Goal: Transaction & Acquisition: Download file/media

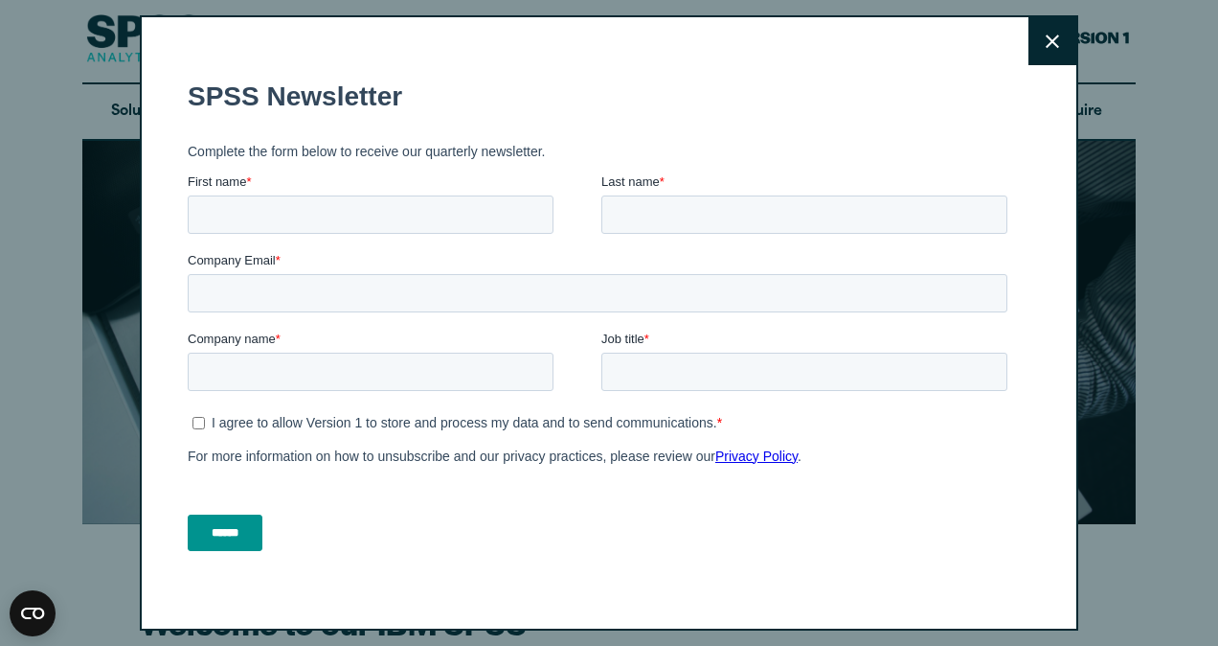
click at [1046, 43] on icon at bounding box center [1052, 40] width 13 height 13
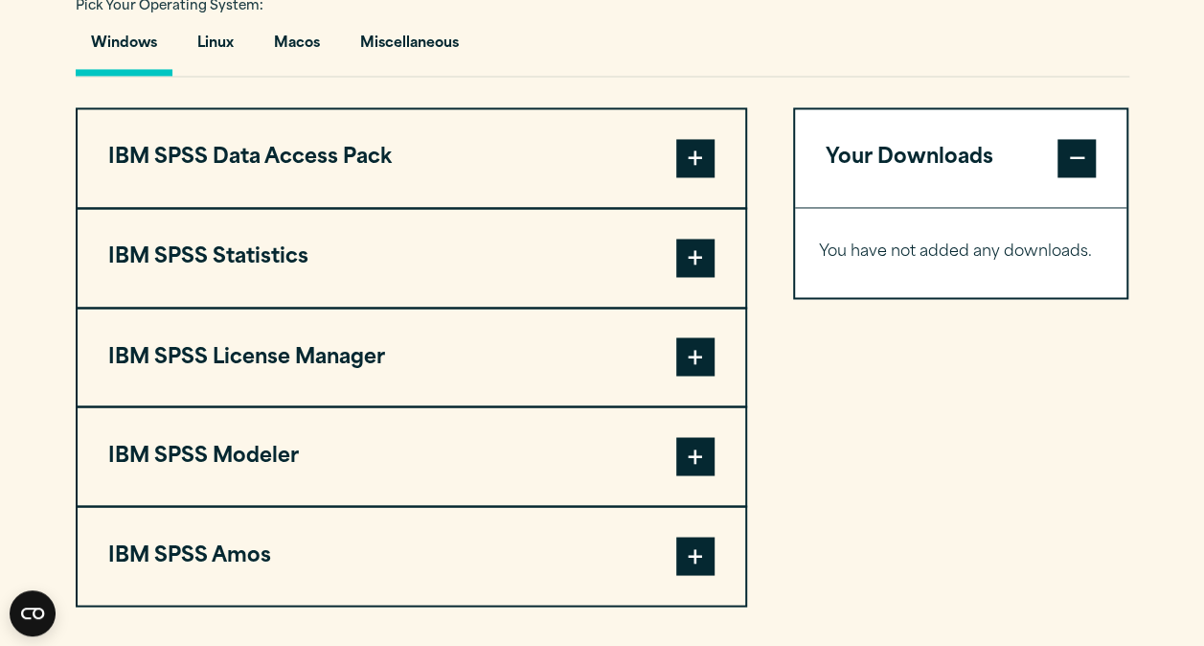
scroll to position [1445, 0]
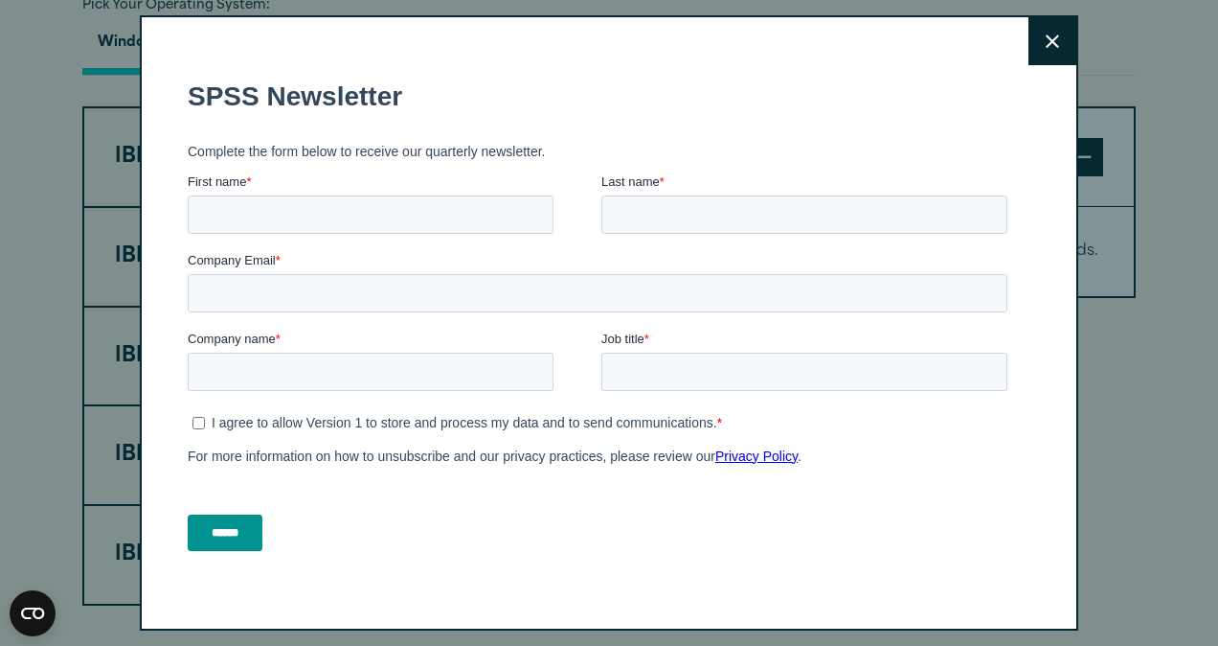
click at [1046, 44] on icon at bounding box center [1052, 41] width 13 height 14
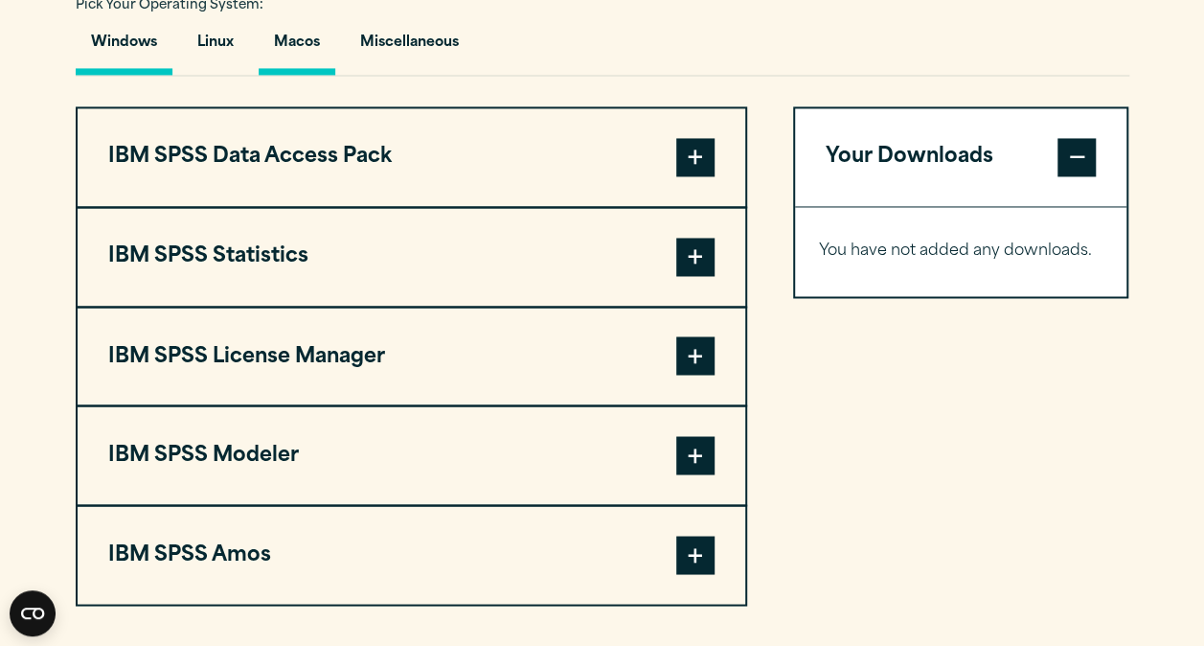
click at [293, 47] on button "Macos" at bounding box center [297, 47] width 77 height 55
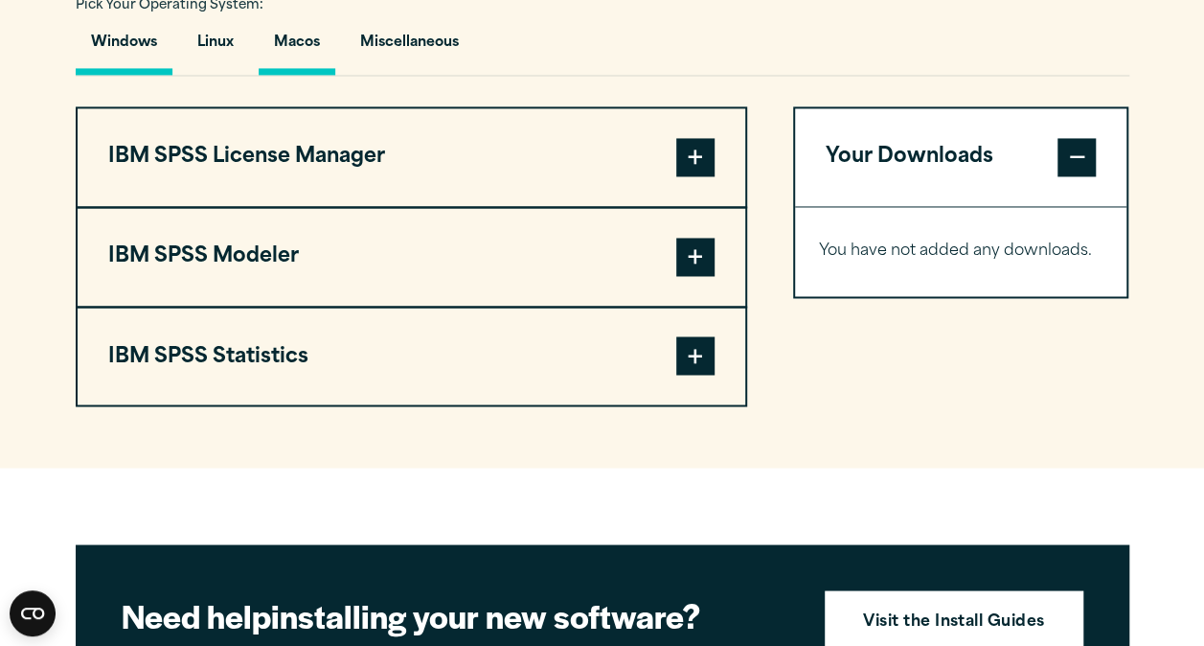
click at [130, 34] on button "Windows" at bounding box center [124, 47] width 97 height 55
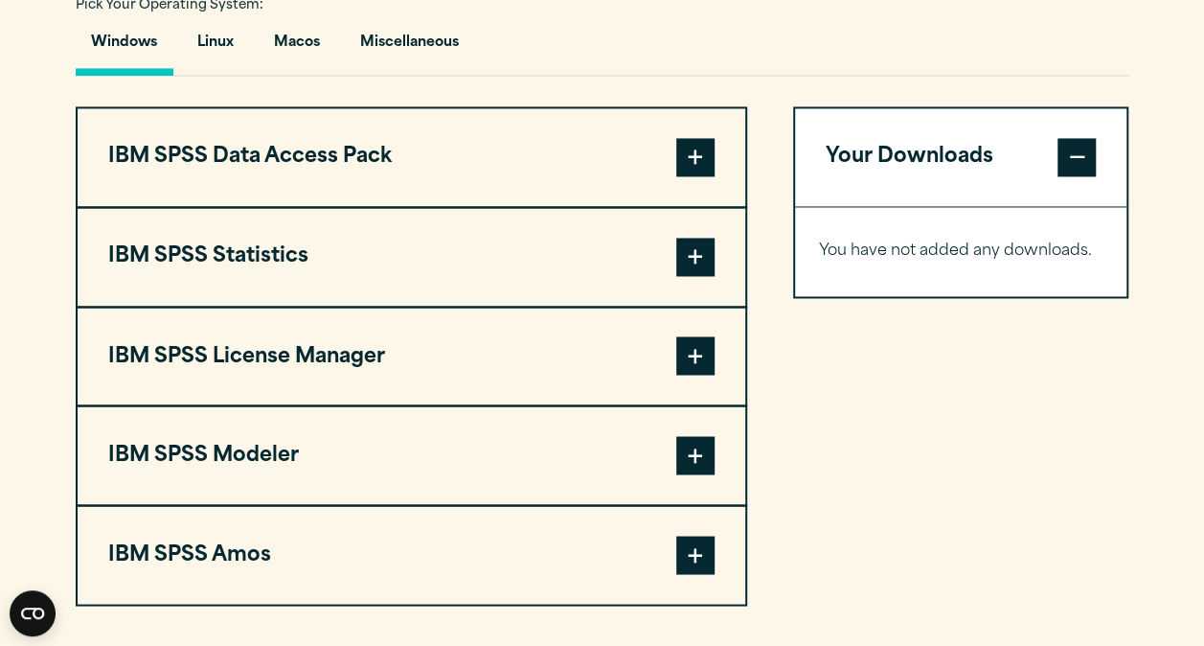
click at [695, 268] on span at bounding box center [695, 257] width 38 height 38
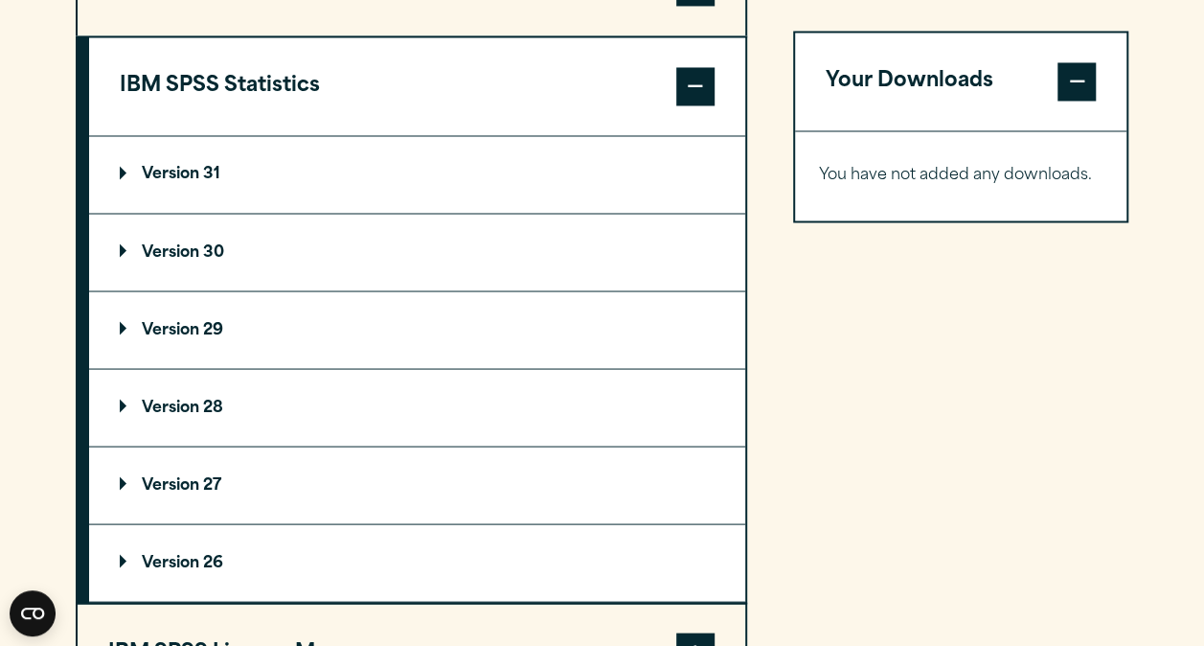
scroll to position [1620, 0]
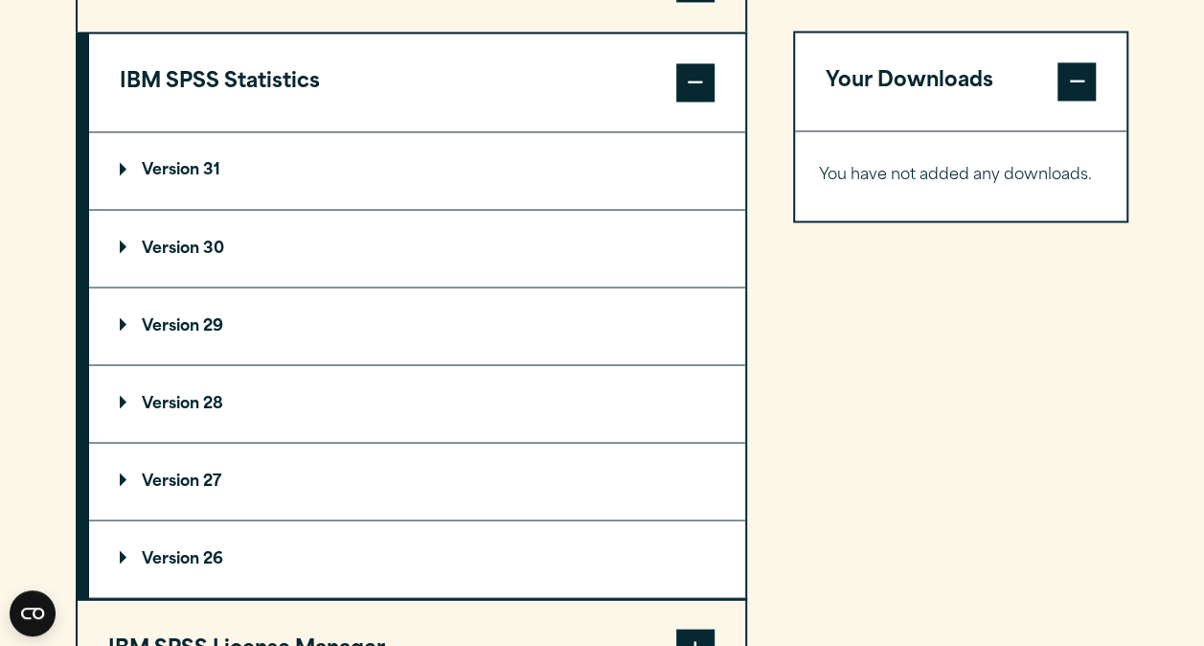
click at [212, 311] on summary "Version 29" at bounding box center [417, 325] width 656 height 77
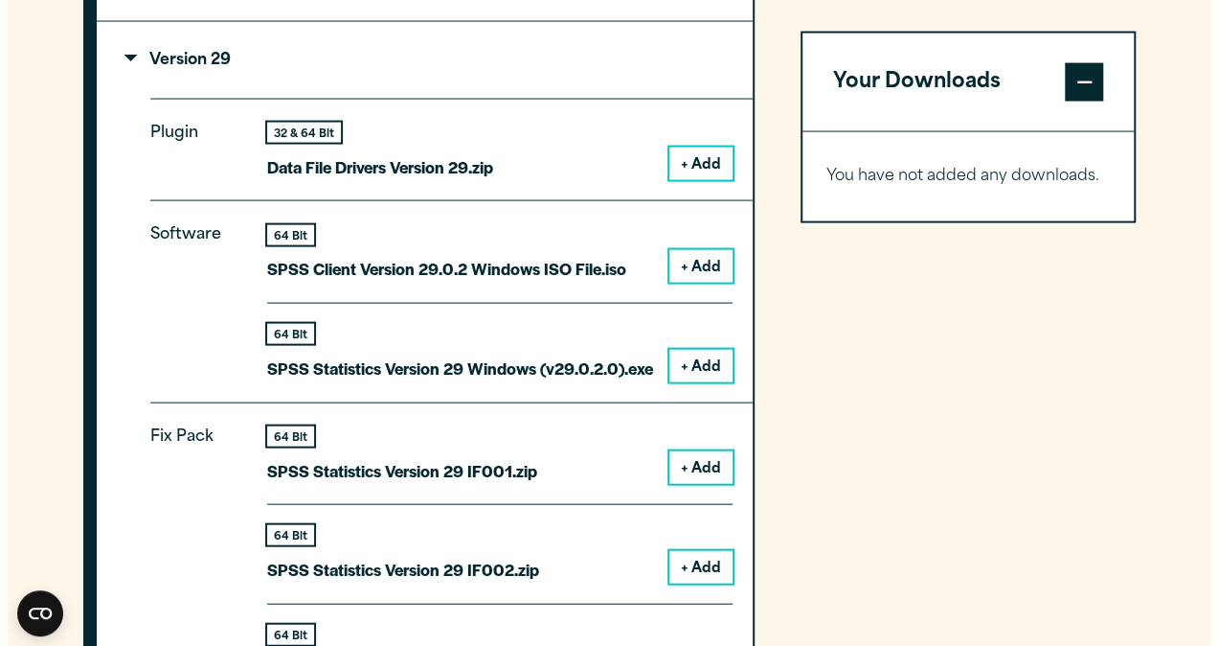
scroll to position [1889, 0]
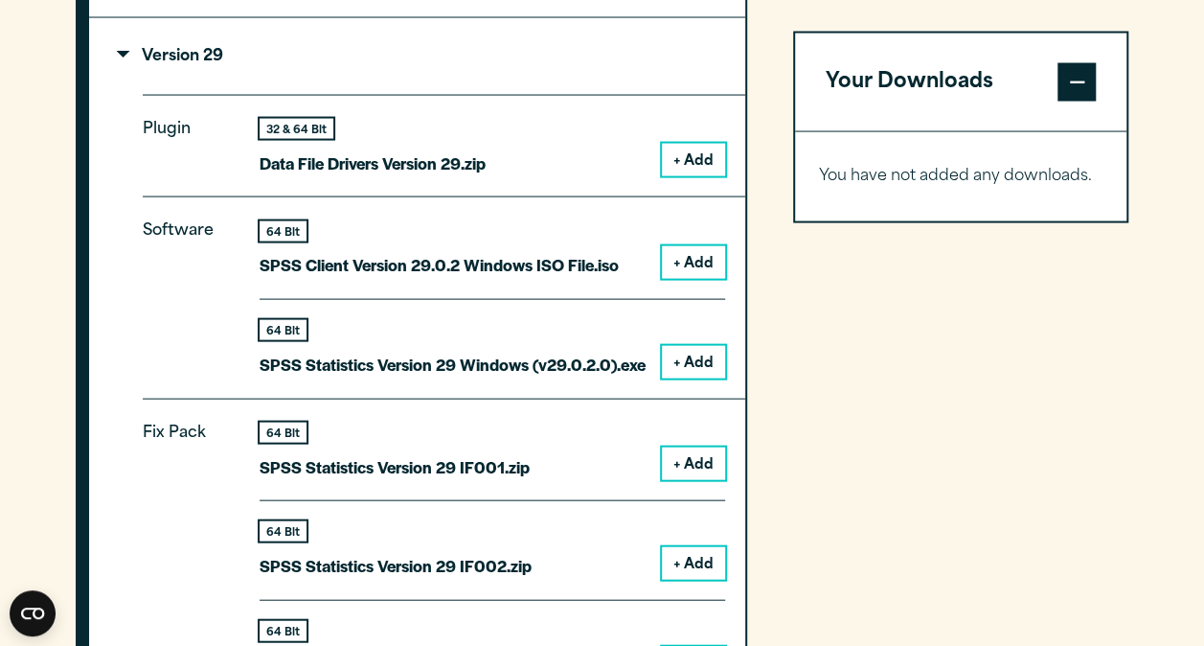
click at [692, 360] on button "+ Add" at bounding box center [693, 362] width 63 height 33
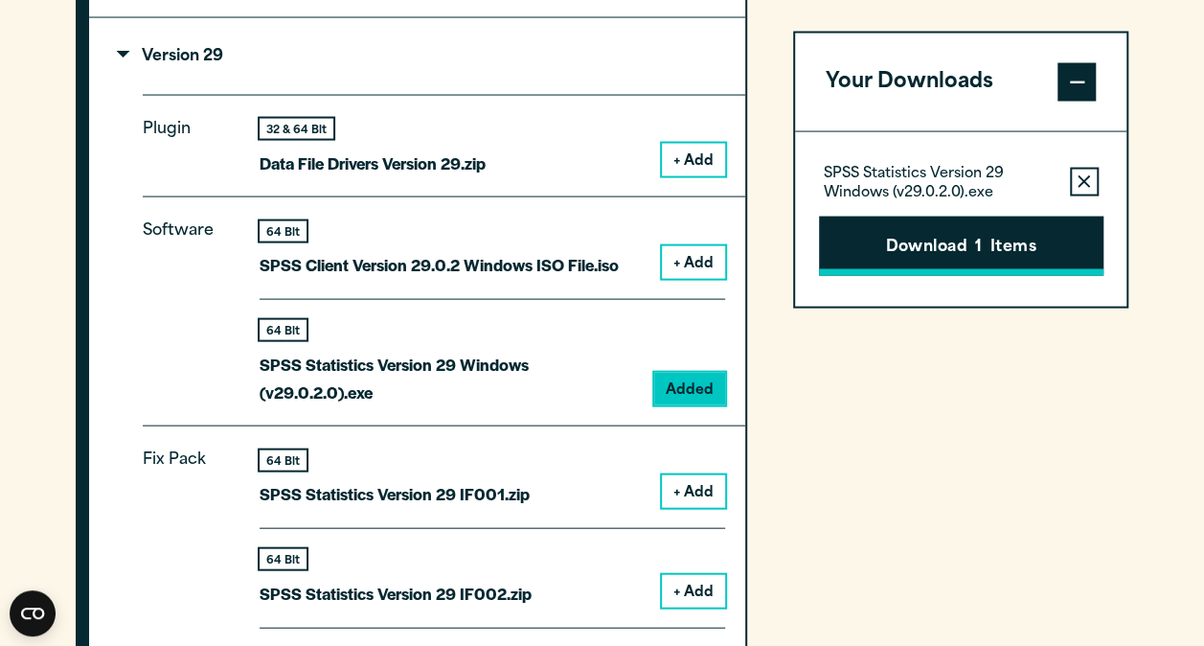
click at [1009, 239] on button "Download 1 Items" at bounding box center [961, 245] width 284 height 59
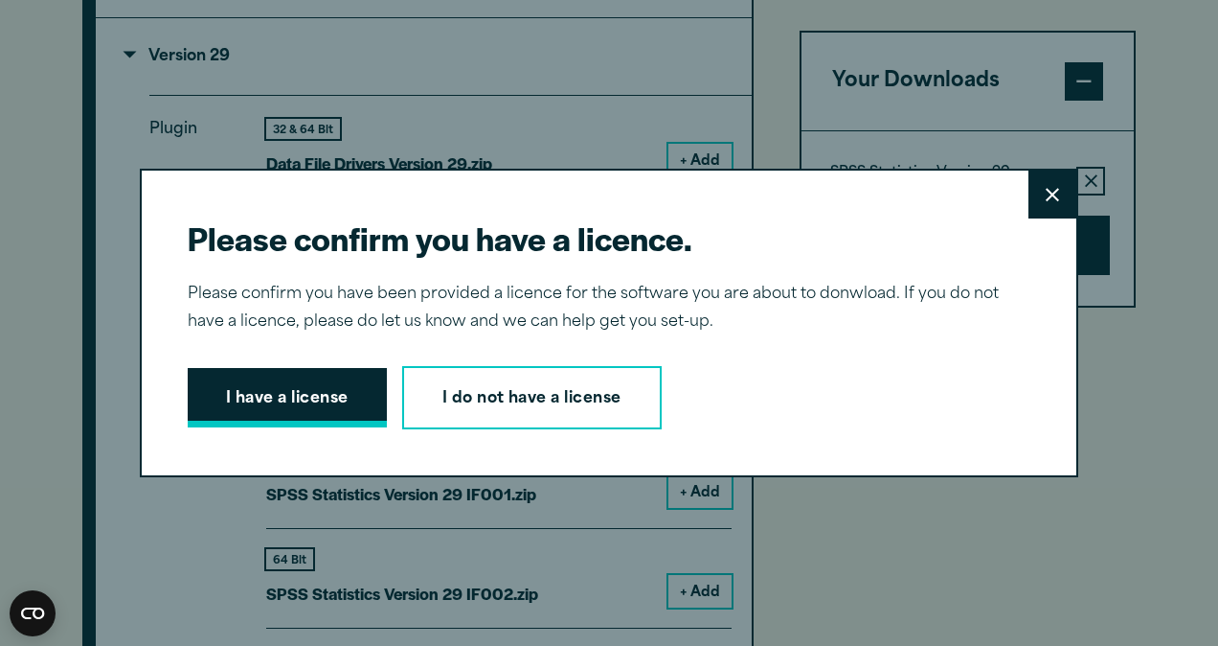
click at [322, 387] on button "I have a license" at bounding box center [287, 397] width 199 height 59
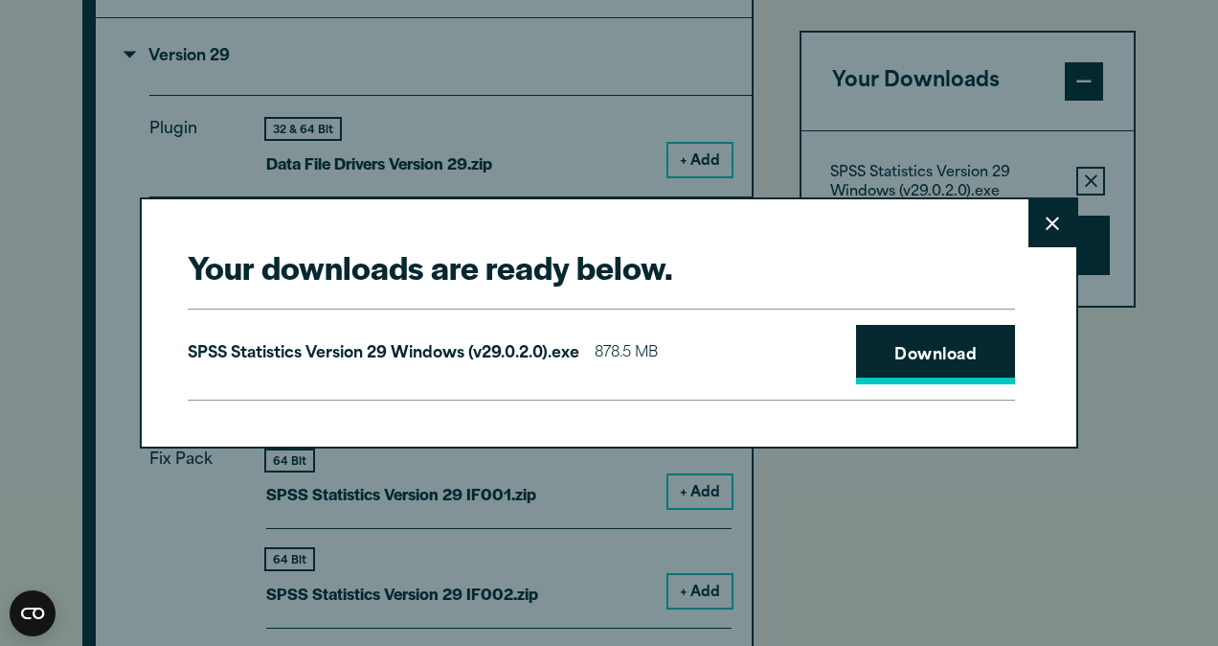
click at [900, 345] on link "Download" at bounding box center [935, 354] width 159 height 59
